Goal: Information Seeking & Learning: Learn about a topic

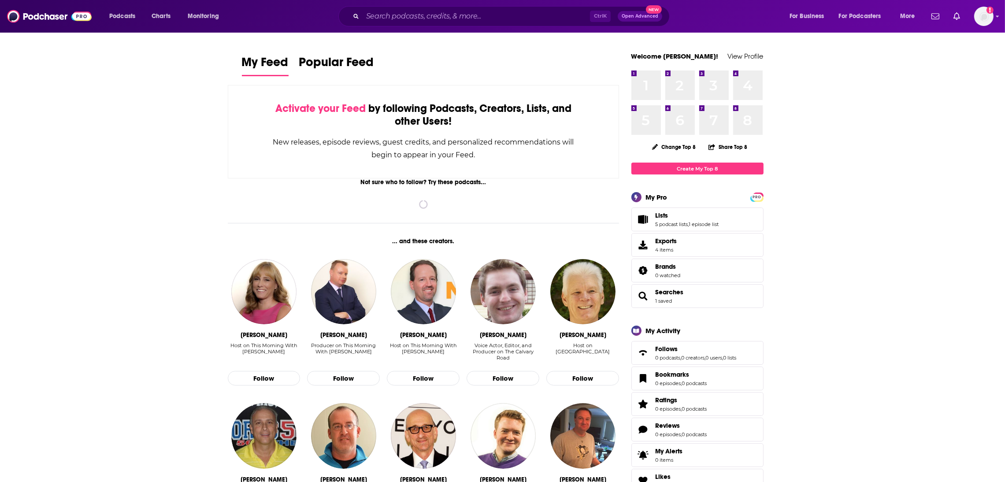
click at [376, 22] on div "Podcasts Charts Monitoring Ctrl K Open Advanced New For Business For Podcasters…" at bounding box center [502, 16] width 1005 height 33
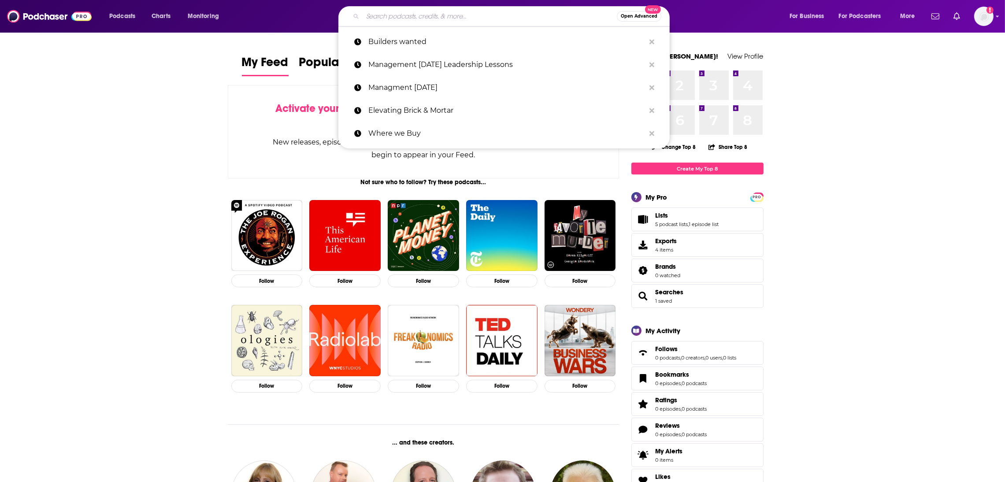
click at [379, 16] on input "Search podcasts, credits, & more..." at bounding box center [490, 16] width 254 height 14
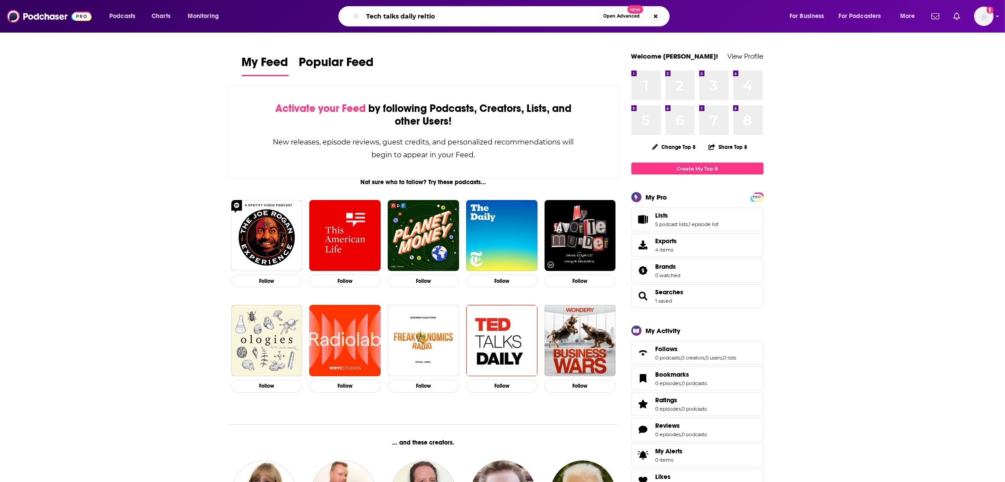
type input "Tech talks daily reltio"
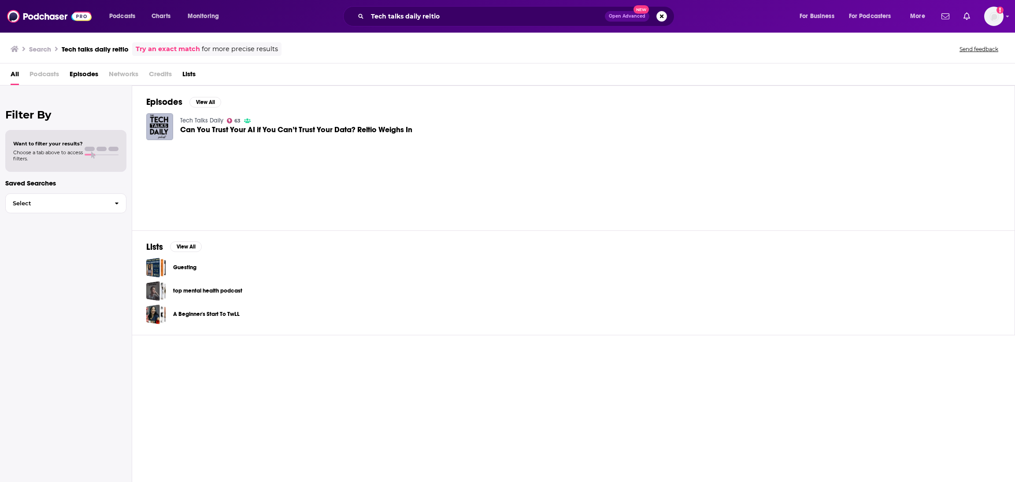
click at [240, 130] on span "Can You Trust Your AI if You Can’t Trust Your Data? Reltio Weighs In" at bounding box center [296, 129] width 232 height 7
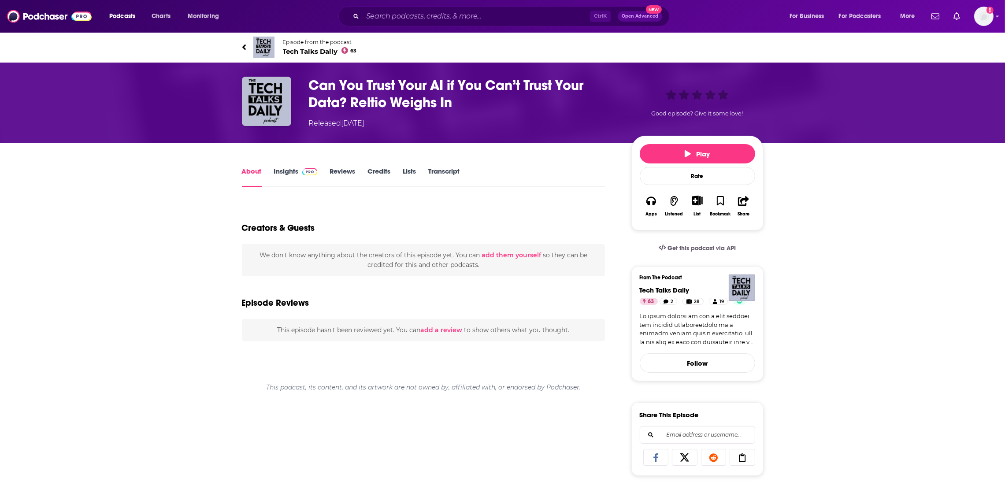
click at [363, 88] on h1 "Can You Trust Your AI if You Can’t Trust Your Data? Reltio Weighs In" at bounding box center [463, 94] width 308 height 34
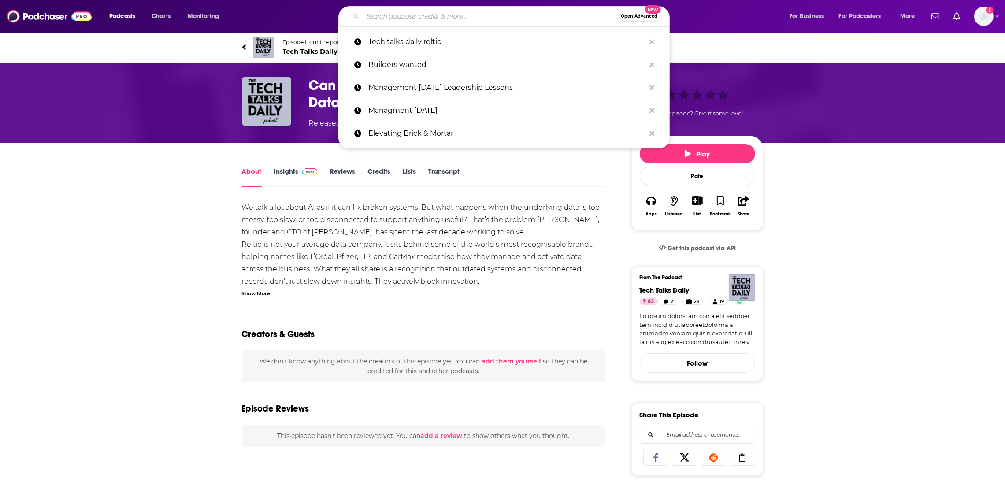
click at [392, 11] on input "Search podcasts, credits, & more..." at bounding box center [490, 16] width 254 height 14
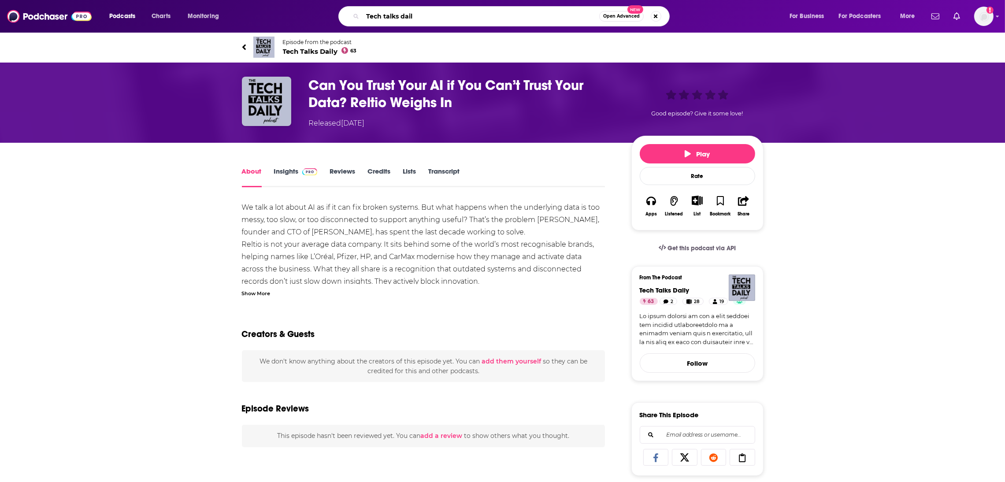
type input "Tech talks daily"
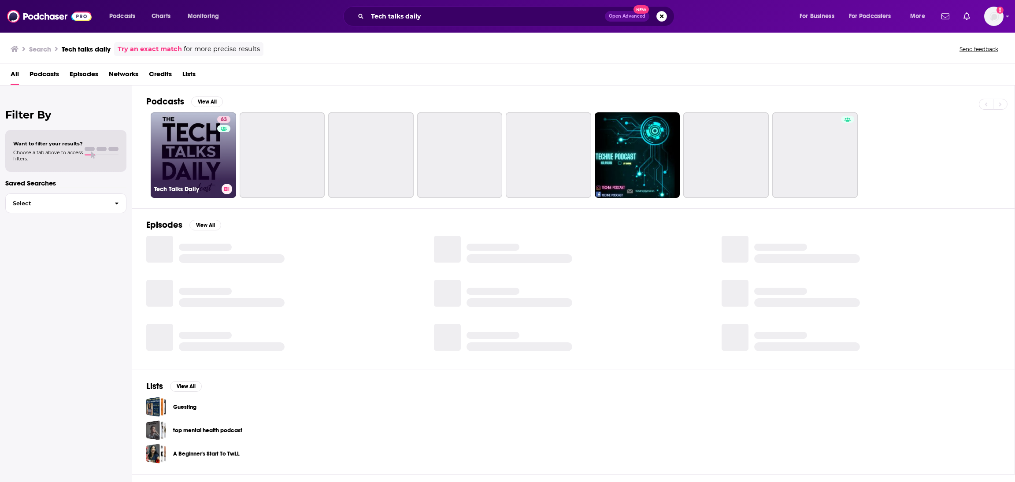
click at [204, 147] on link "63 Tech Talks Daily" at bounding box center [193, 154] width 85 height 85
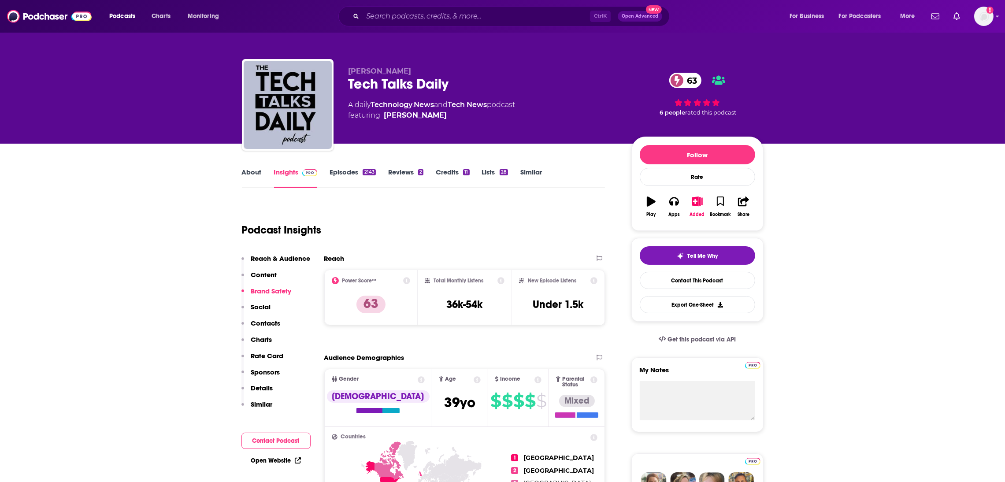
click at [349, 175] on link "Episodes 2143" at bounding box center [353, 178] width 46 height 20
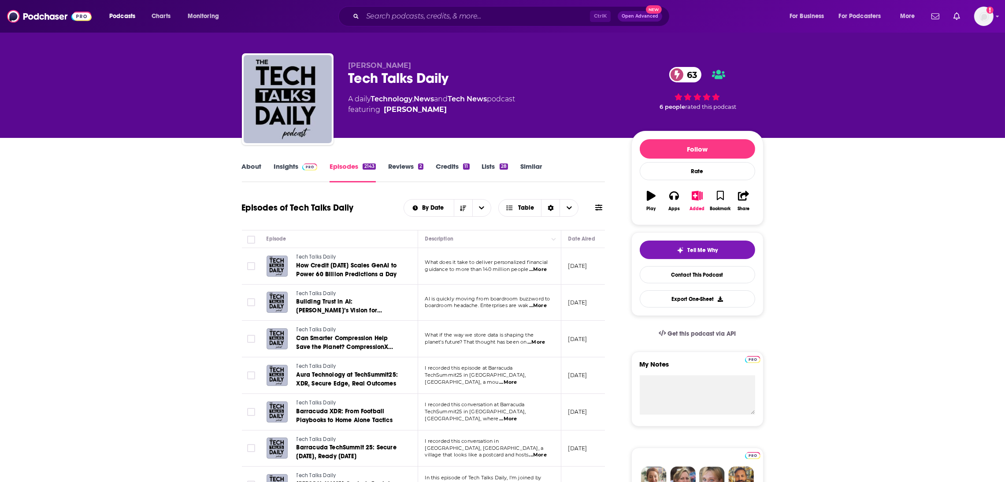
scroll to position [340, 0]
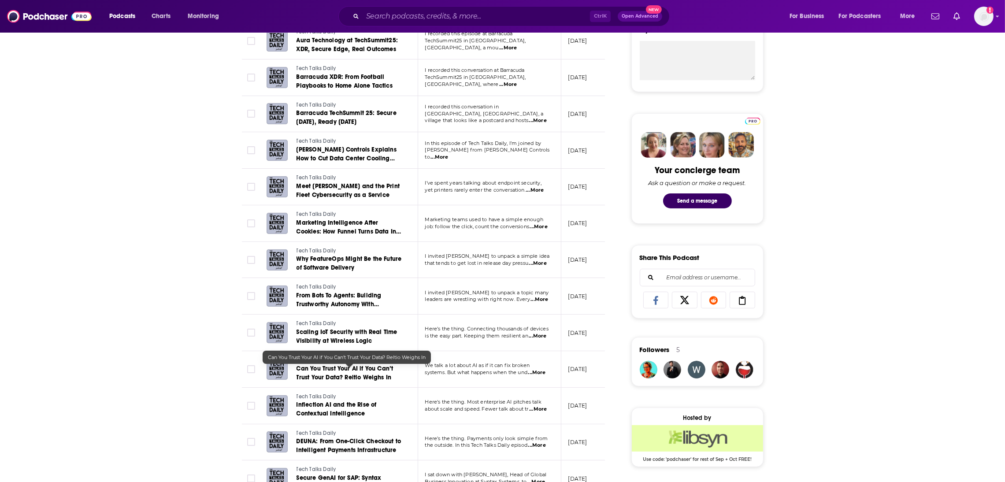
click at [341, 376] on span "Can You Trust Your AI if You Can’t Trust Your Data? Reltio Weighs In" at bounding box center [345, 373] width 97 height 16
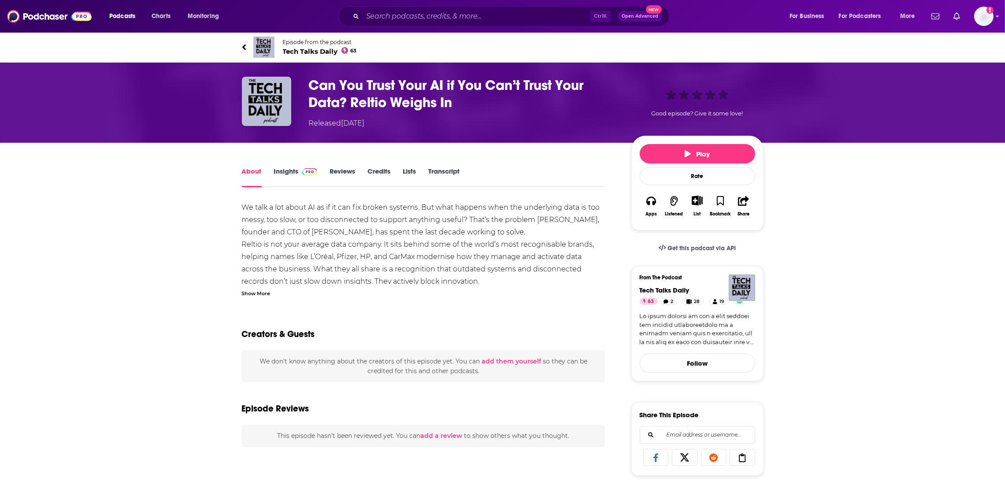
click at [383, 98] on h1 "Can You Trust Your AI if You Can’t Trust Your Data? Reltio Weighs In" at bounding box center [463, 94] width 308 height 34
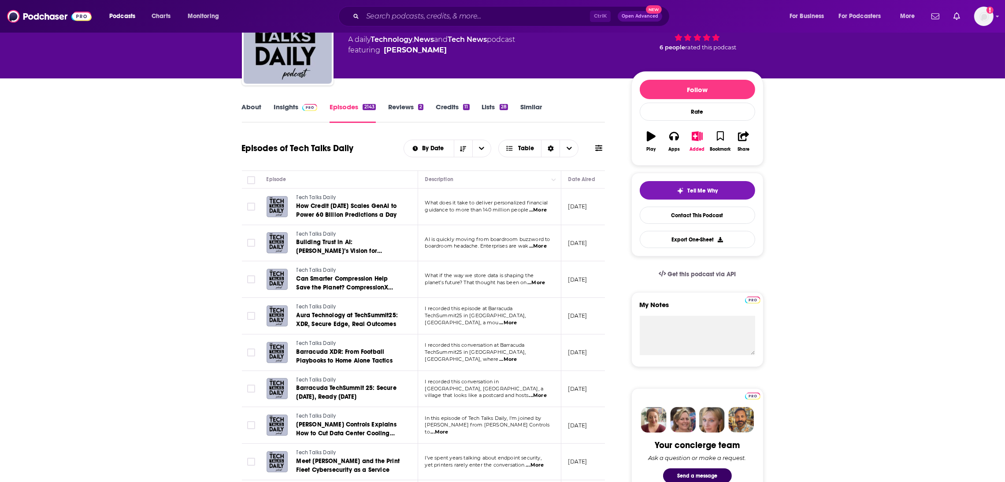
scroll to position [38, 0]
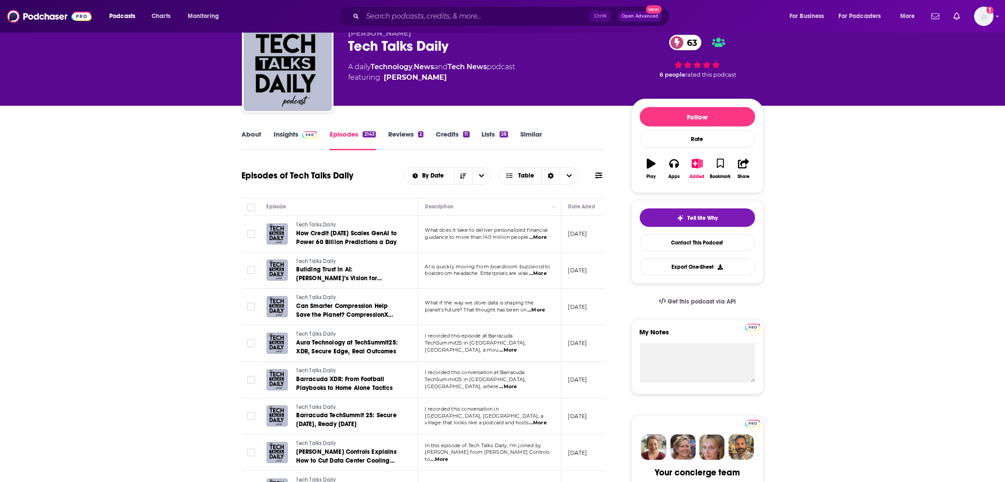
click at [247, 132] on link "About" at bounding box center [252, 140] width 20 height 20
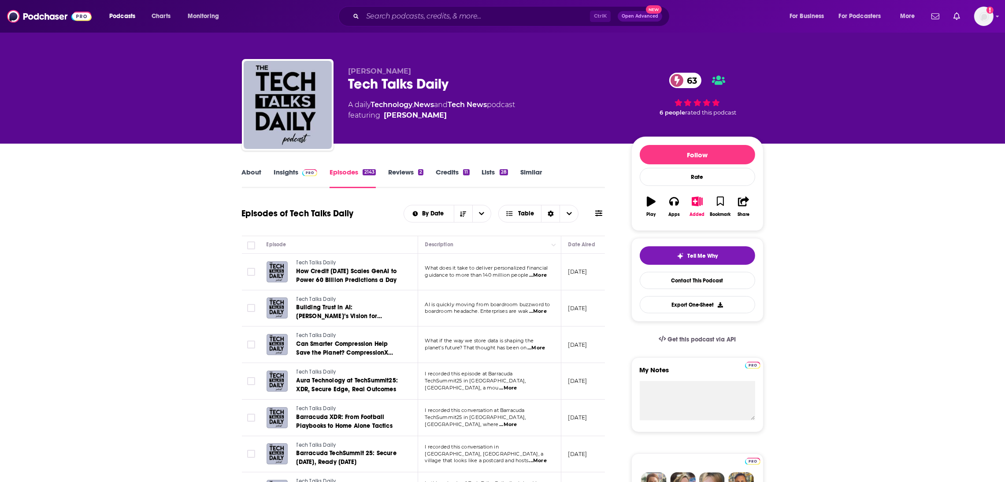
click at [252, 175] on link "About" at bounding box center [252, 178] width 20 height 20
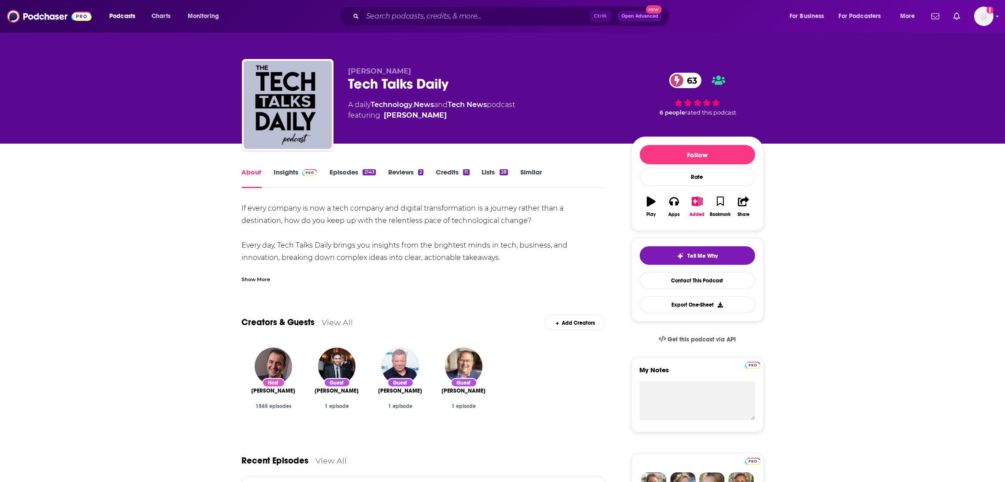
click at [345, 173] on link "Episodes 2143" at bounding box center [353, 178] width 46 height 20
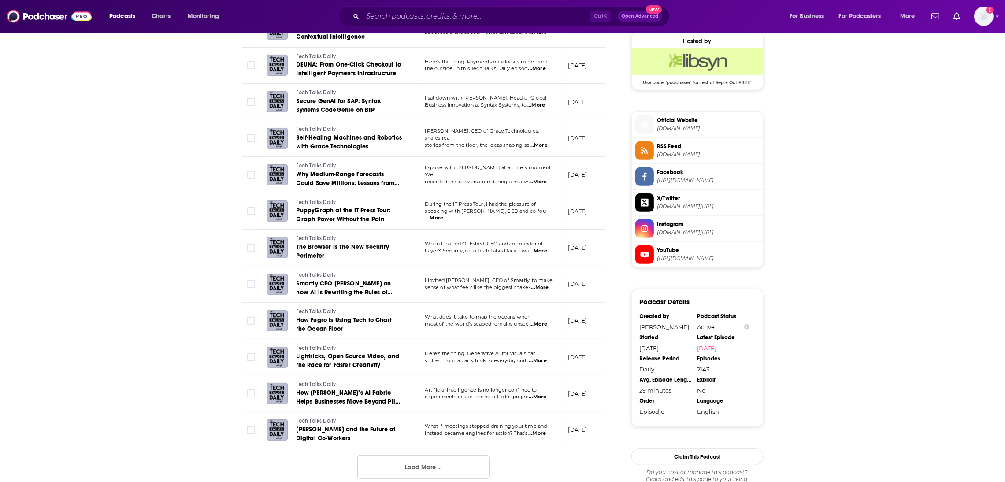
scroll to position [576, 0]
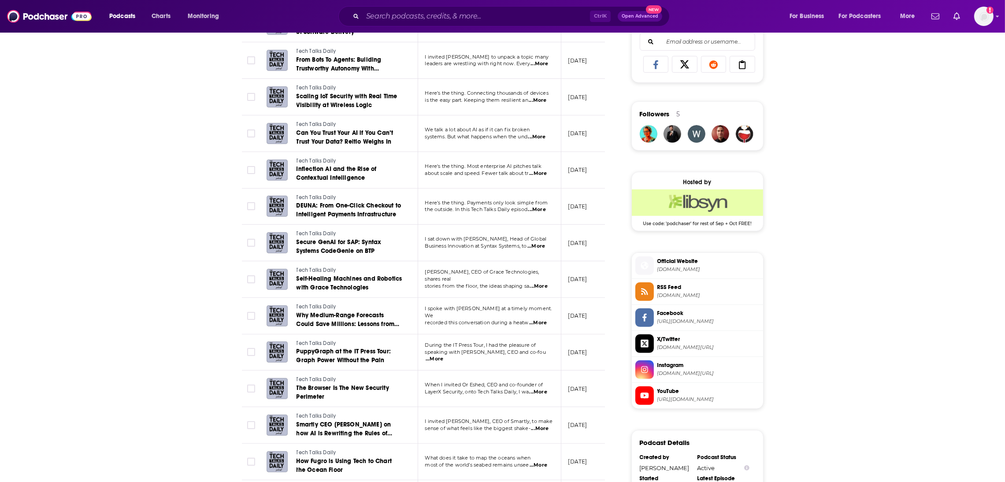
click at [547, 177] on span "...More" at bounding box center [538, 173] width 18 height 7
click at [136, 256] on div "About Insights Episodes 2143 Reviews 2 Credits 11 Lists 28 Similar Episodes of …" at bounding box center [502, 157] width 1005 height 1179
click at [306, 134] on span "Can You Trust Your AI if You Can’t Trust Your Data? Reltio Weighs In" at bounding box center [345, 137] width 97 height 16
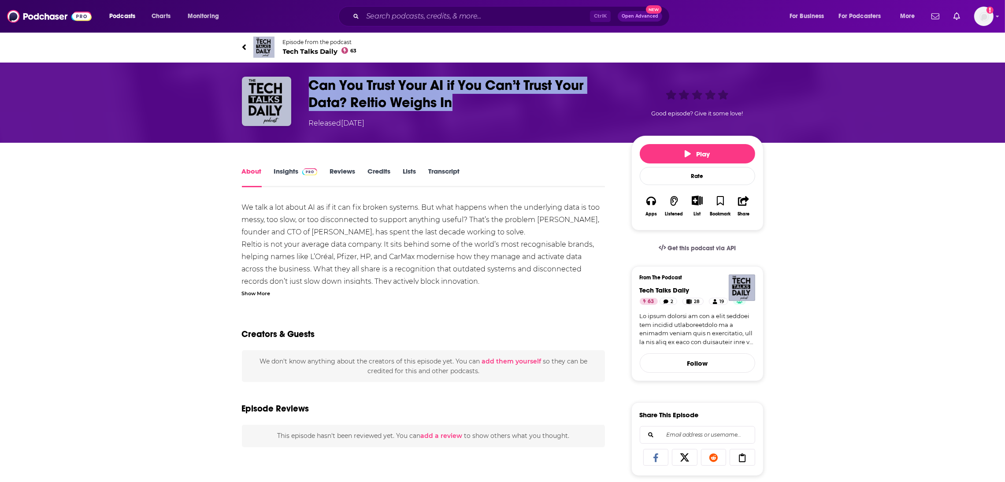
drag, startPoint x: 464, startPoint y: 109, endPoint x: 311, endPoint y: 87, distance: 154.5
click at [311, 87] on h1 "Can You Trust Your AI if You Can’t Trust Your Data? Reltio Weighs In" at bounding box center [463, 94] width 308 height 34
copy h1 "Can You Trust Your AI if You Can’t Trust Your Data? Reltio Weighs In"
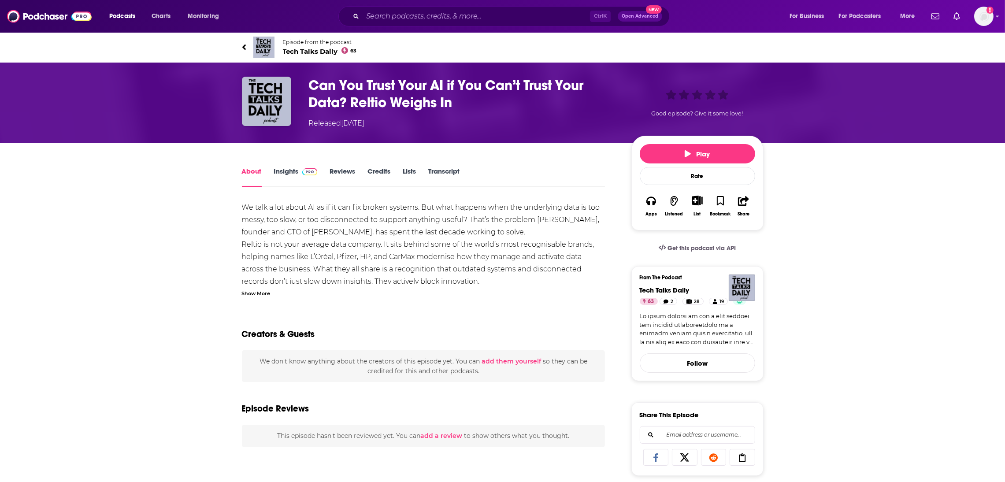
click at [85, 339] on div "About Insights Reviews Credits Lists Transcript We talk a lot about AI as if it…" at bounding box center [502, 488] width 1005 height 690
click at [393, 276] on div "We talk a lot about AI as if it can fix broken systems. But what happens when t…" at bounding box center [423, 398] width 363 height 395
click at [287, 173] on link "Insights" at bounding box center [296, 177] width 44 height 20
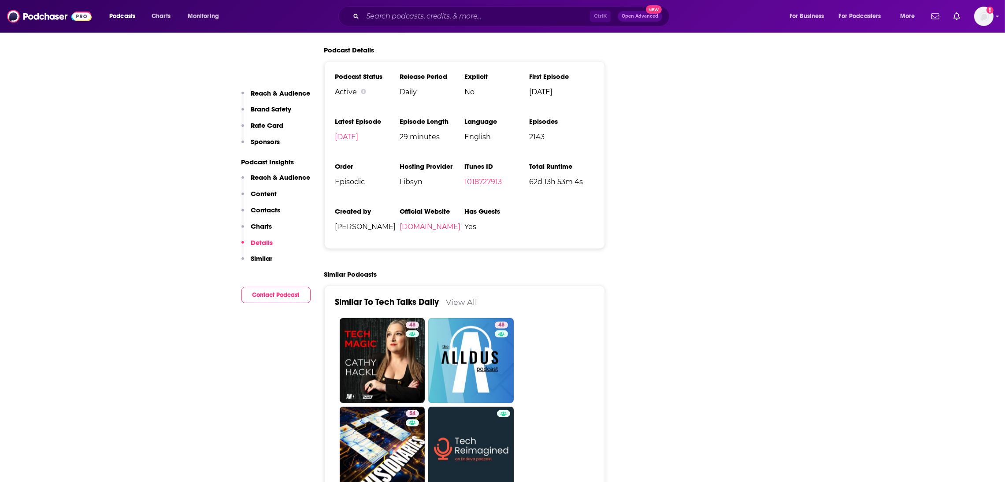
scroll to position [1611, 0]
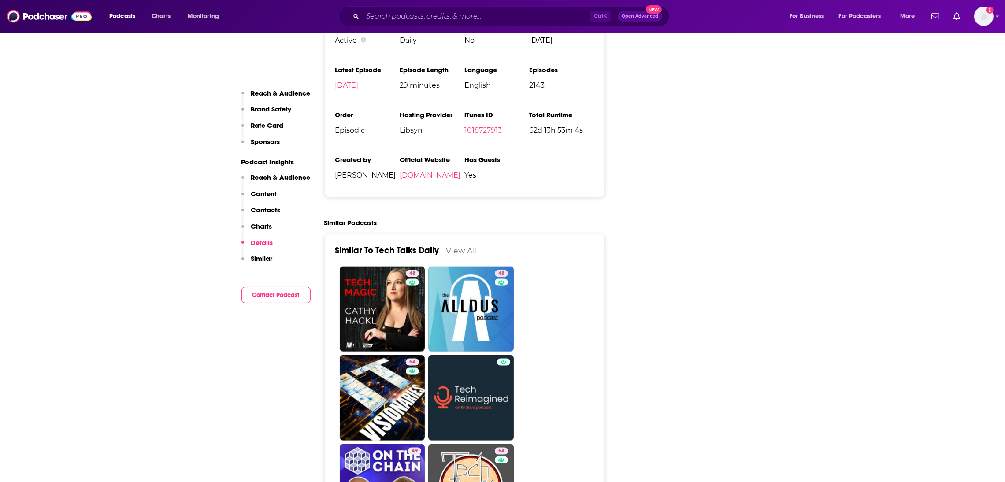
click at [420, 171] on link "[DOMAIN_NAME]" at bounding box center [430, 175] width 61 height 8
